Goal: Transaction & Acquisition: Purchase product/service

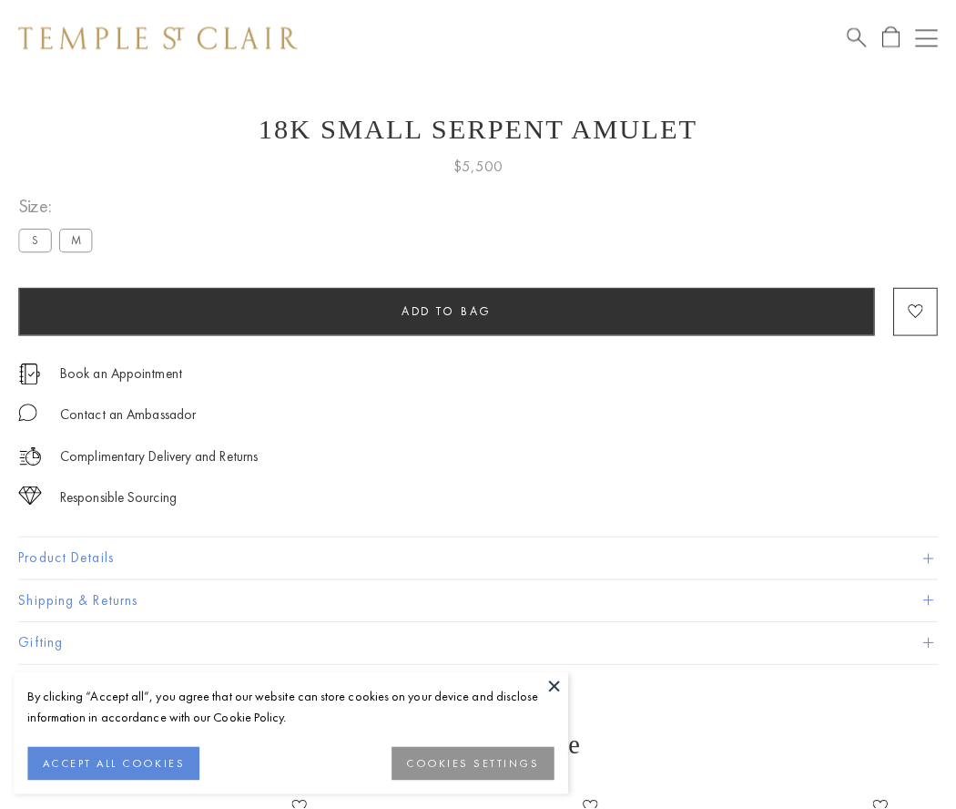
scroll to position [73, 0]
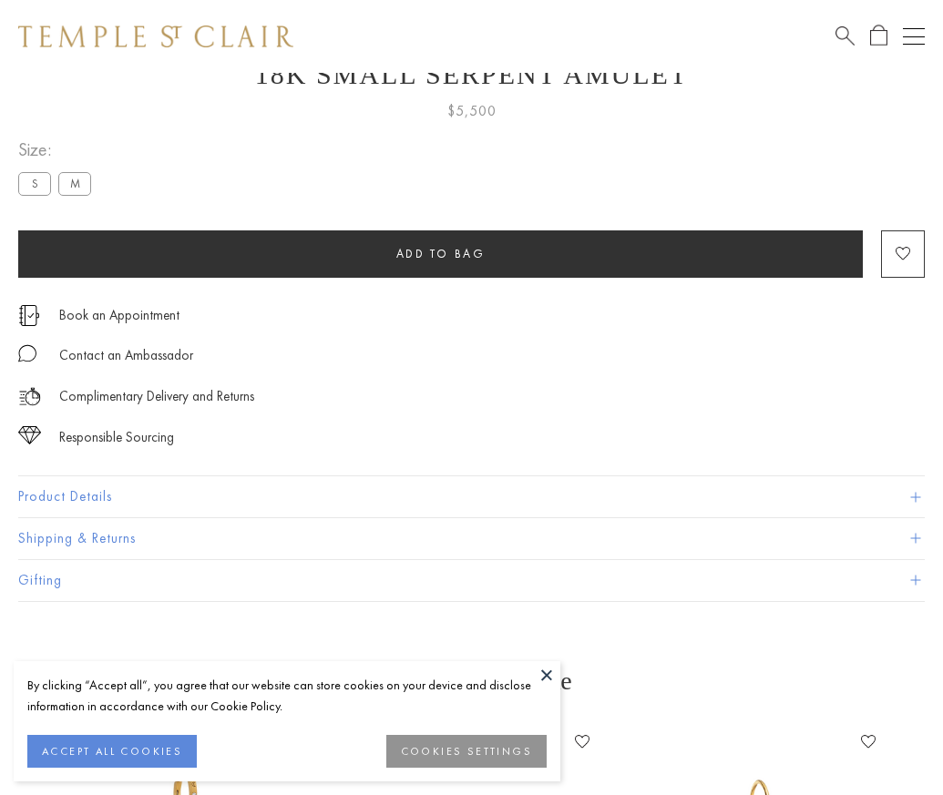
click at [440, 253] on span "Add to bag" at bounding box center [440, 253] width 89 height 15
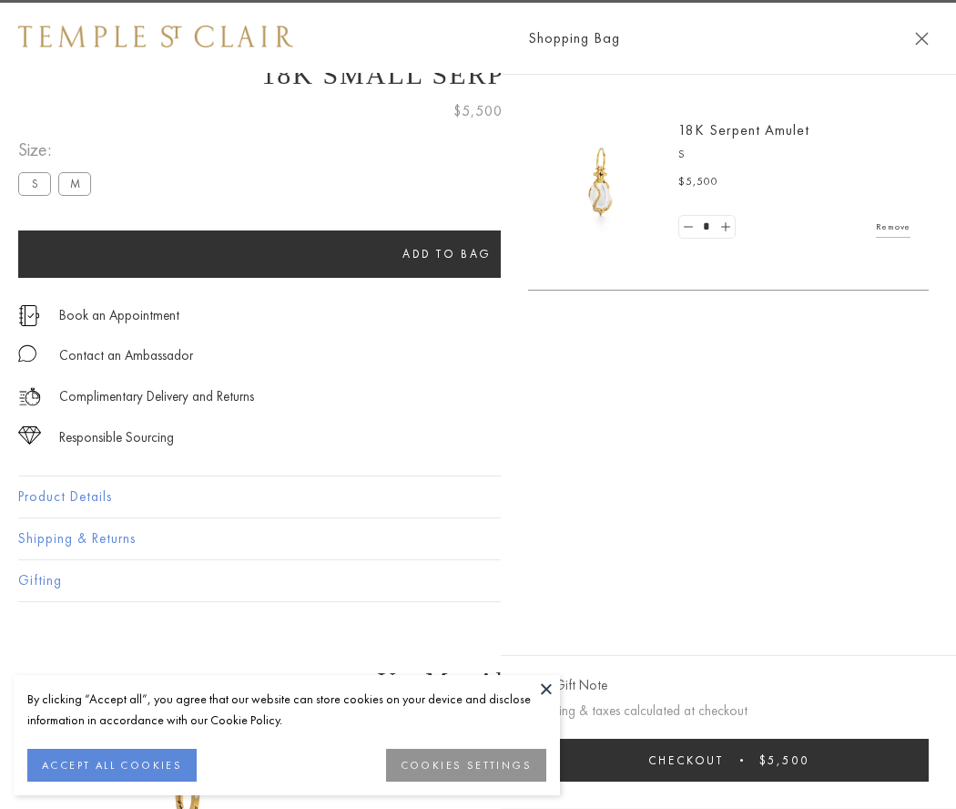
click at [912, 759] on button "Checkout $5,500" at bounding box center [728, 760] width 401 height 43
